Goal: Information Seeking & Learning: Find contact information

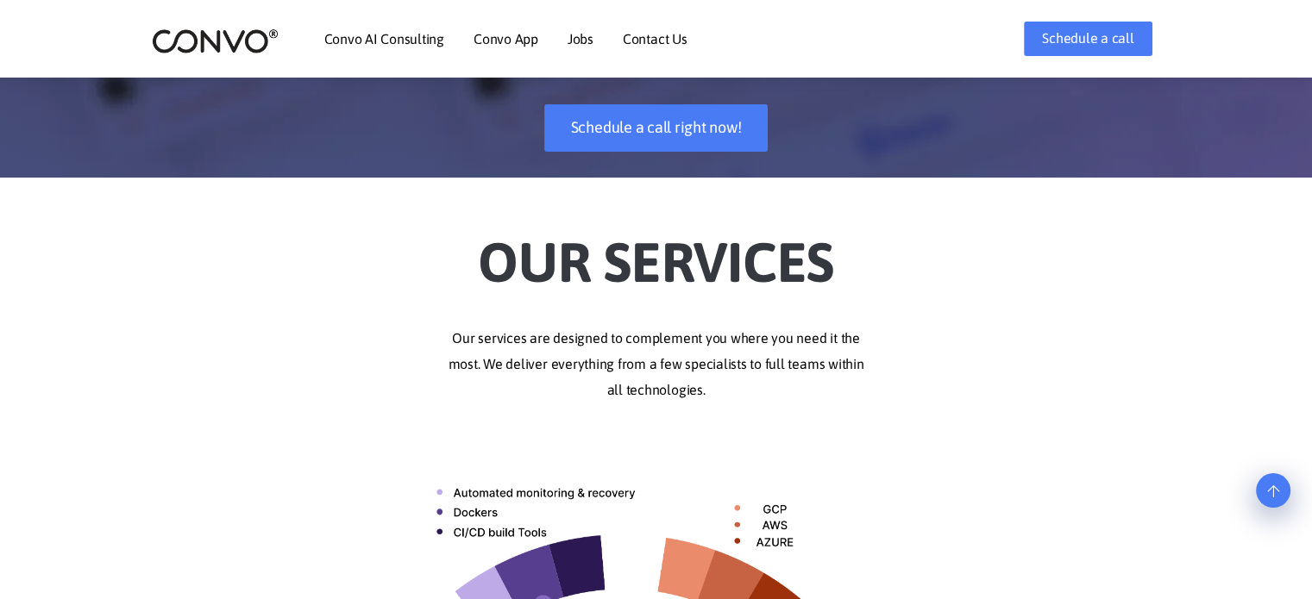
scroll to position [285, 0]
click at [655, 36] on link "Contact Us" at bounding box center [655, 39] width 65 height 14
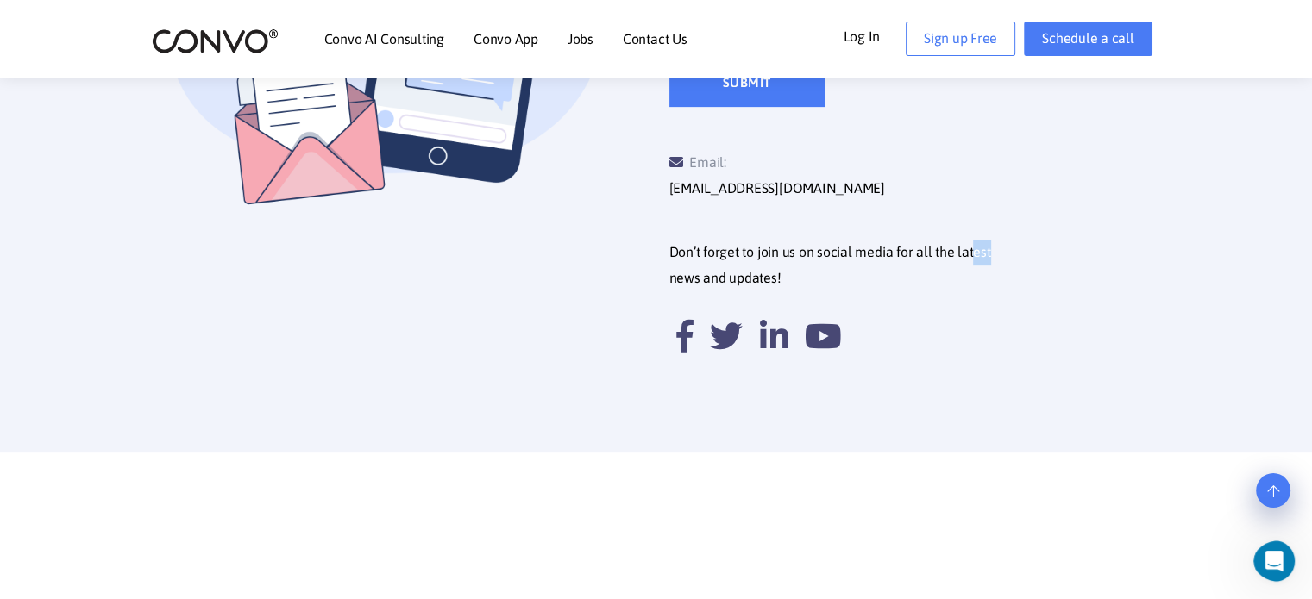
drag, startPoint x: 973, startPoint y: 223, endPoint x: 989, endPoint y: 211, distance: 19.9
click at [989, 214] on div "Don’t forget to join us on social media for all the latest news and updates!" at bounding box center [908, 294] width 505 height 161
copy div "[EMAIL_ADDRESS][DOMAIN_NAME]"
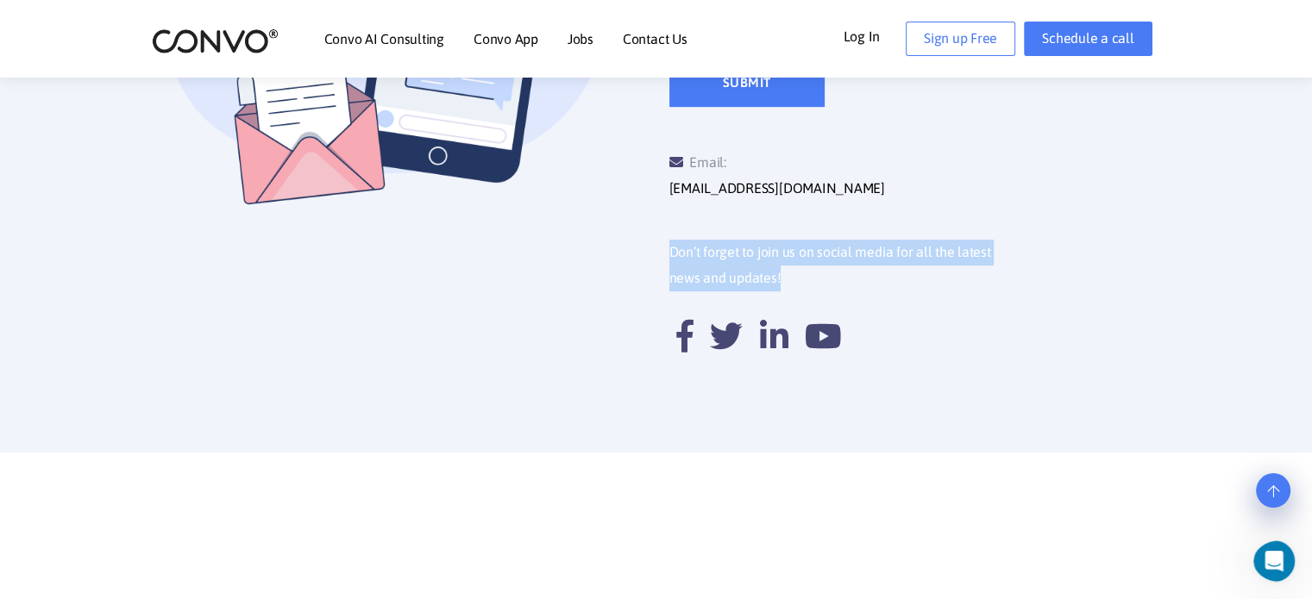
drag, startPoint x: 949, startPoint y: 186, endPoint x: 985, endPoint y: 251, distance: 74.1
click at [985, 251] on div "Email: support@convo.com Don’t forget to join us on social media for all the la…" at bounding box center [908, 241] width 505 height 268
click at [985, 251] on p "Don’t forget to join us on social media for all the latest news and updates!" at bounding box center [915, 266] width 492 height 52
